Goal: Information Seeking & Learning: Check status

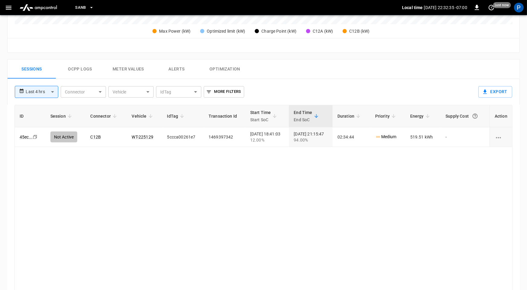
scroll to position [284, 0]
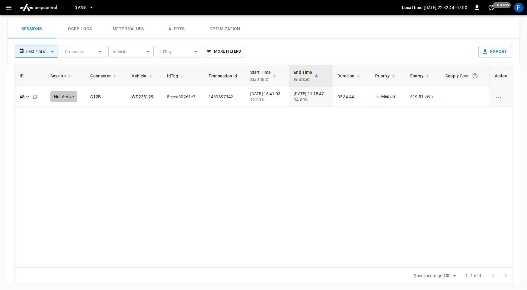
click at [39, 9] on img "menu" at bounding box center [38, 7] width 42 height 11
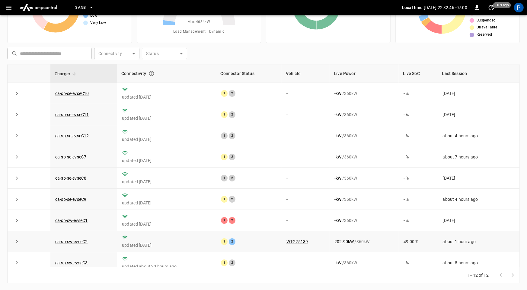
scroll to position [68, 0]
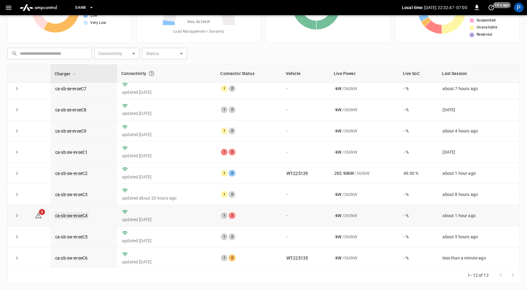
click at [83, 214] on link "ca-sb-sw-evseC4" at bounding box center [71, 215] width 35 height 7
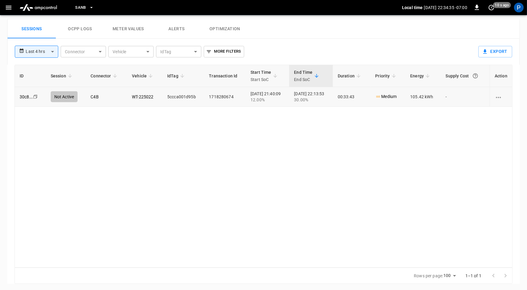
scroll to position [284, 0]
click at [52, 11] on img "menu" at bounding box center [38, 7] width 42 height 11
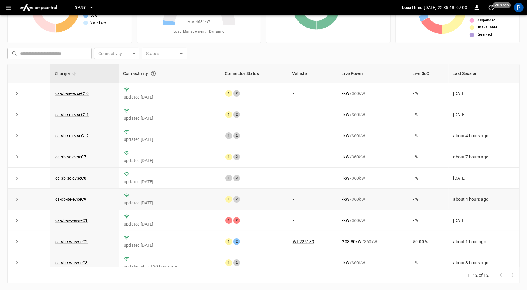
scroll to position [68, 0]
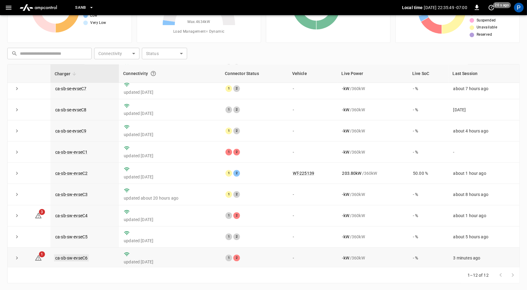
click at [79, 255] on link "ca-sb-sw-evseC6" at bounding box center [71, 257] width 35 height 7
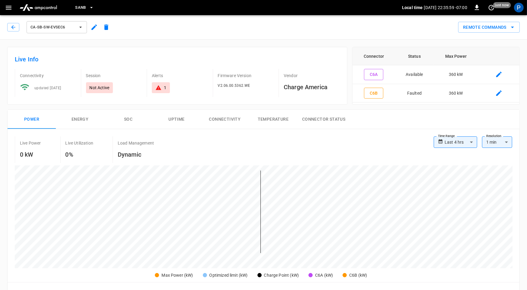
scroll to position [284, 0]
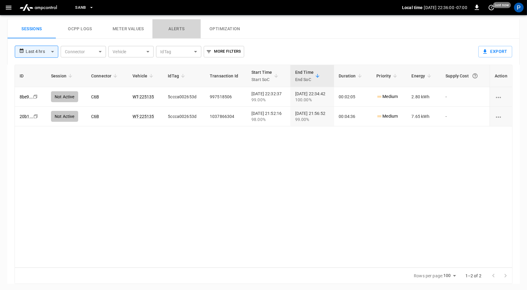
click at [164, 30] on button "Alerts" at bounding box center [177, 28] width 48 height 19
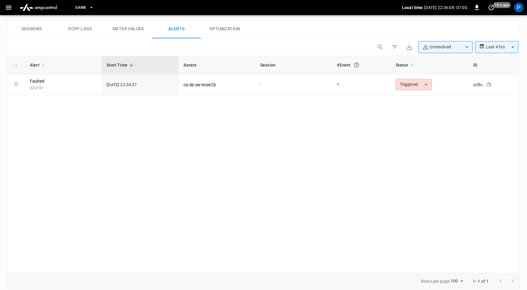
click at [52, 8] on img "menu" at bounding box center [38, 7] width 42 height 11
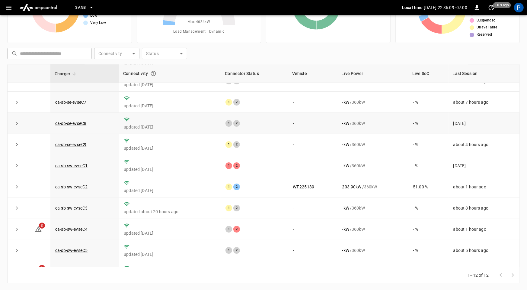
scroll to position [68, 0]
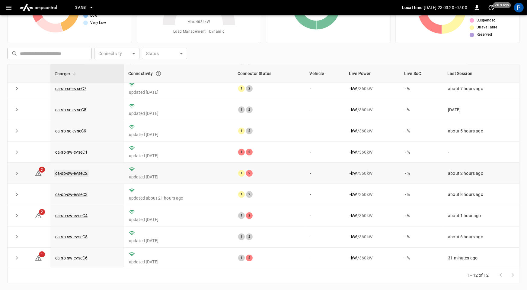
click at [85, 172] on link "ca-sb-sw-evseC2" at bounding box center [71, 172] width 35 height 7
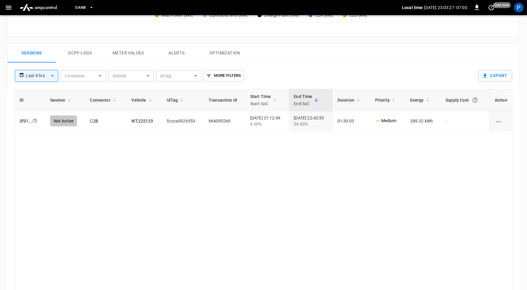
scroll to position [284, 0]
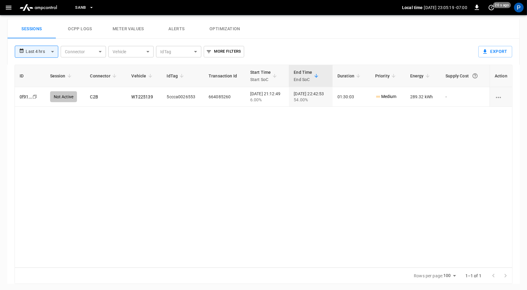
click at [251, 137] on div "ID Session Connector Vehicle IdTag Transaction Id Start Time Start SoC End Time…" at bounding box center [264, 166] width 498 height 203
drag, startPoint x: 149, startPoint y: 95, endPoint x: 129, endPoint y: 95, distance: 20.3
click at [129, 95] on td "WT-225139" at bounding box center [144, 97] width 35 height 20
copy link "WT-225139"
click at [50, 10] on img "menu" at bounding box center [38, 7] width 42 height 11
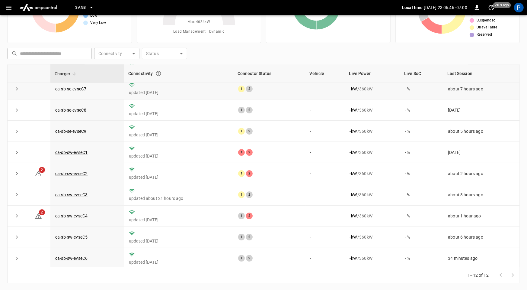
scroll to position [68, 0]
